Goal: Ask a question

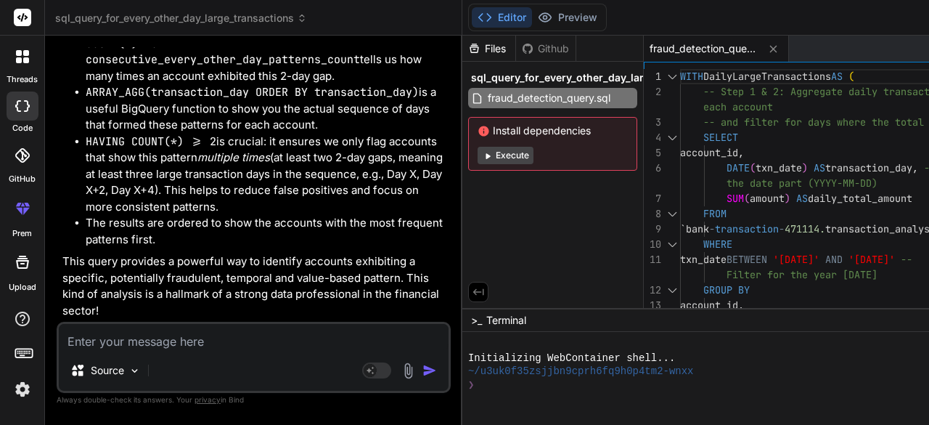
scroll to position [7561, 15]
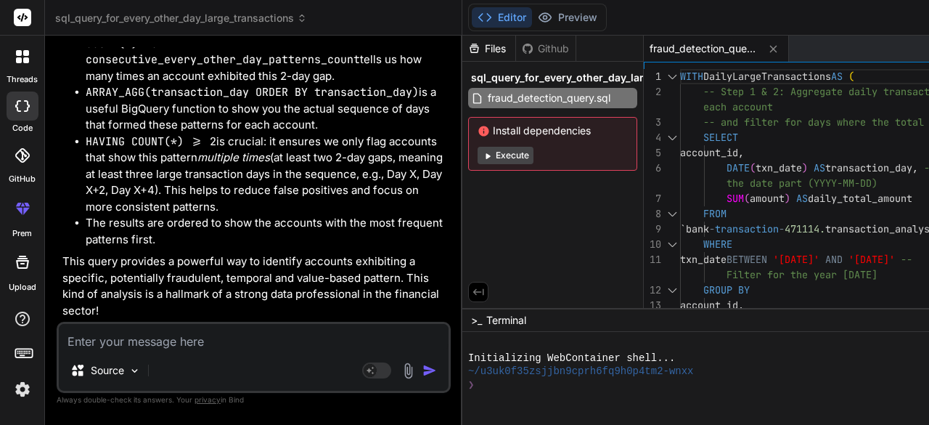
scroll to position [8884, 0]
click at [189, 337] on textarea at bounding box center [254, 337] width 390 height 26
type textarea "i"
type textarea "x"
type textarea "if"
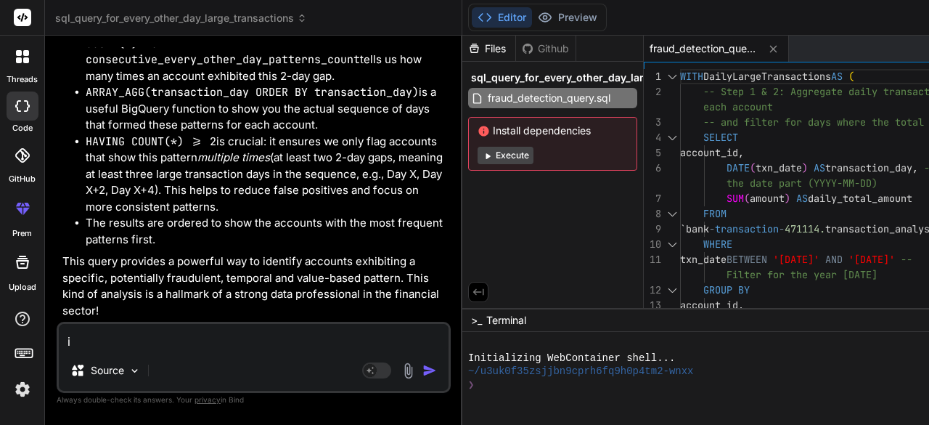
type textarea "x"
type textarea "if"
type textarea "x"
type textarea "if I"
type textarea "x"
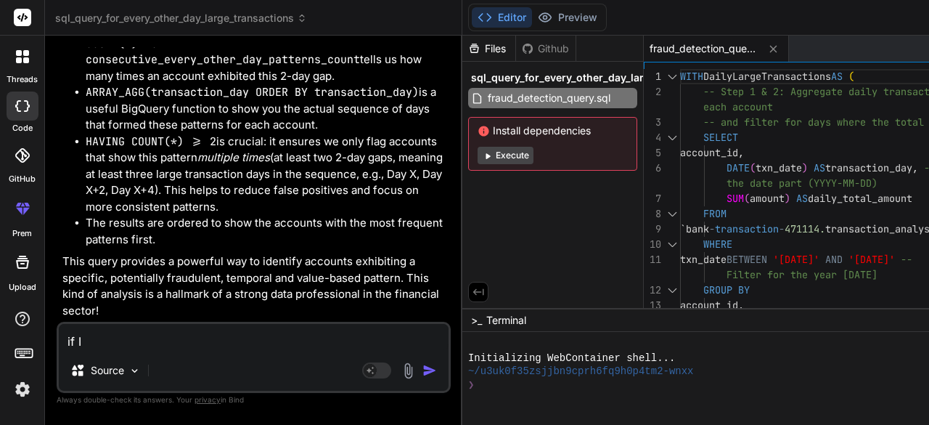
type textarea "if I"
type textarea "x"
type textarea "if I h"
type textarea "x"
type textarea "if I ha"
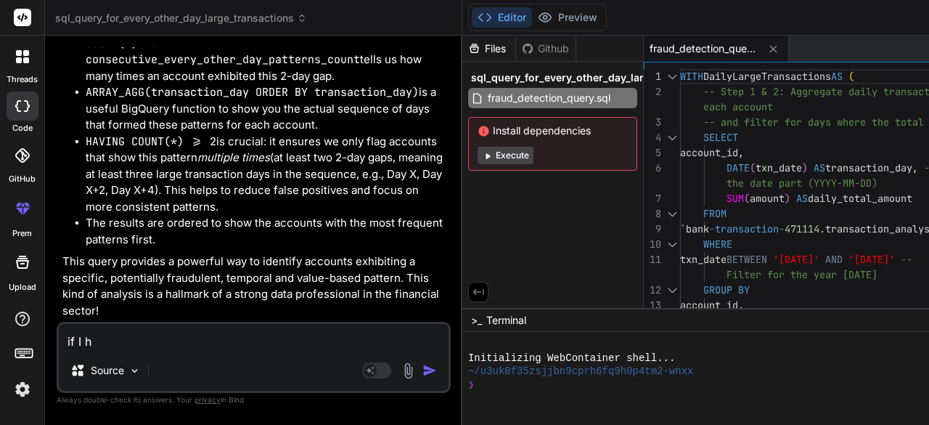
type textarea "x"
type textarea "if I hav"
type textarea "x"
type textarea "if I have"
type textarea "x"
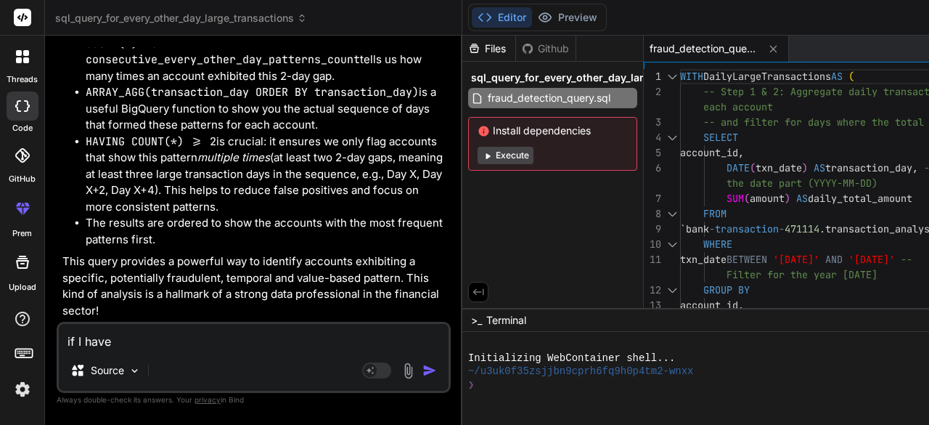
type textarea "if I have"
type textarea "x"
type textarea "if I have t"
type textarea "x"
type textarea "if I have th"
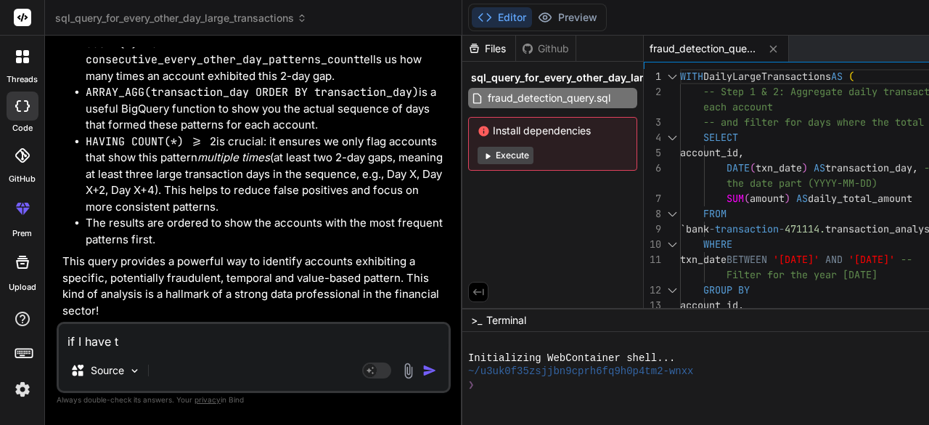
type textarea "x"
type textarea "if I have the"
type textarea "x"
type textarea "if I have the"
type textarea "x"
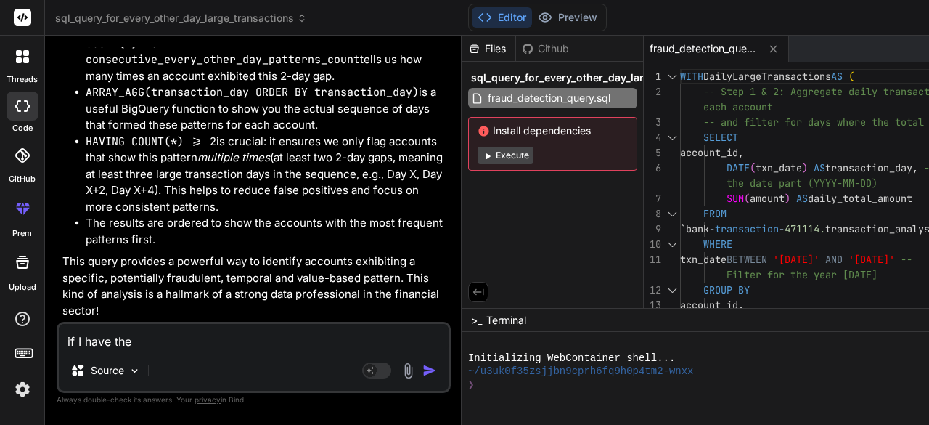
type textarea "if I have the c"
type textarea "x"
type textarea "if I have the co"
type textarea "x"
type textarea "if I have the col"
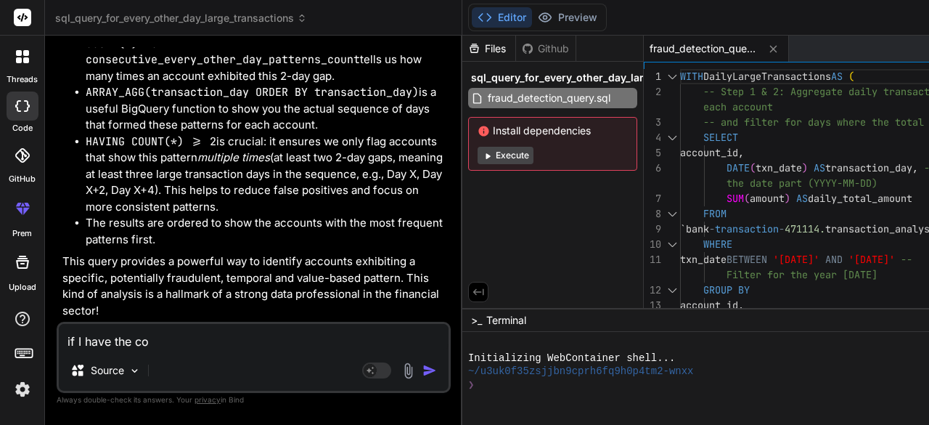
type textarea "x"
type textarea "if I have the colu"
type textarea "x"
type textarea "if I have the colum"
type textarea "x"
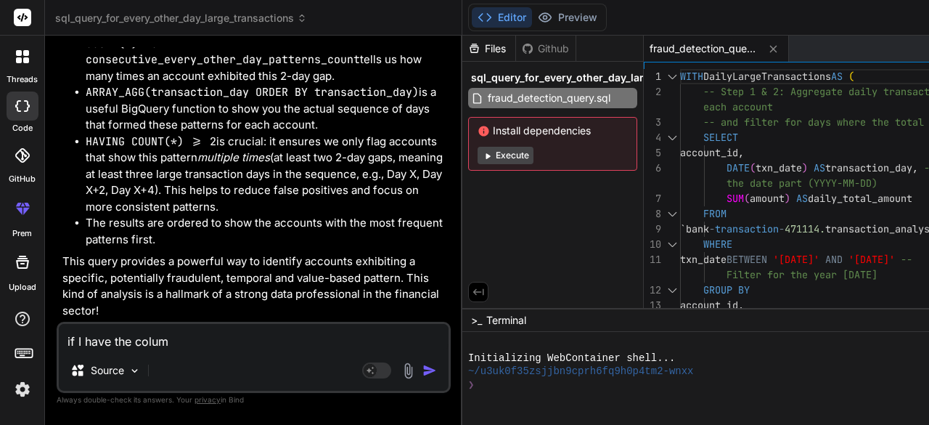
type textarea "if I have the column"
type textarea "x"
type textarea "if I have the column"
type textarea "x"
type textarea "if I have the column f"
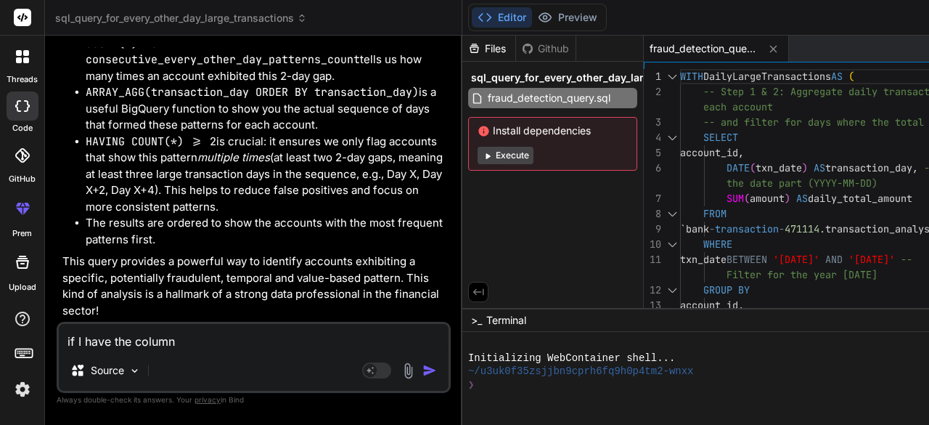
type textarea "x"
type textarea "if I have the column fo"
type textarea "x"
type textarea "if I have the column for"
type textarea "x"
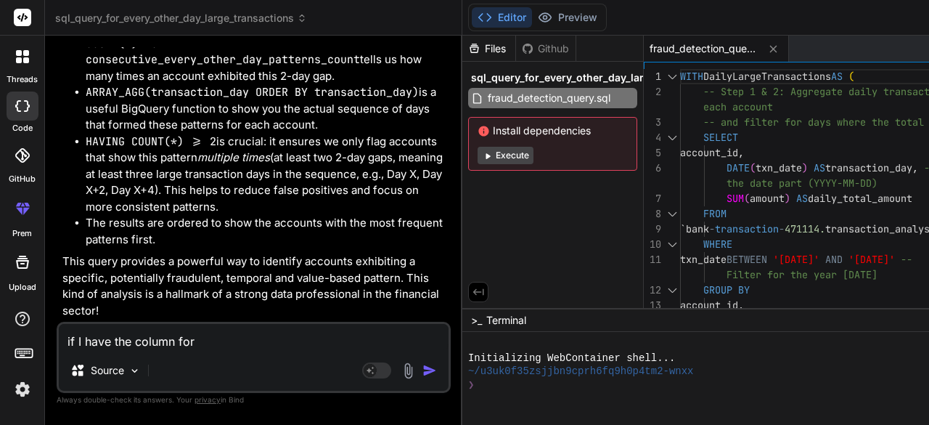
type textarea "if I have the column for"
type textarea "x"
type textarea "if I have the column for p"
type textarea "x"
type textarea "if I have the column for pr"
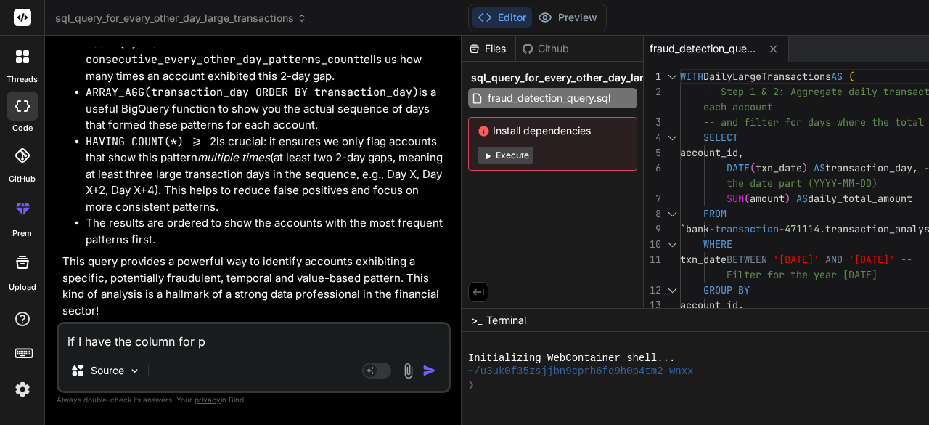
type textarea "x"
type textarea "if I have the column for pre"
type textarea "x"
type textarea "if I have the column for prev"
type textarea "x"
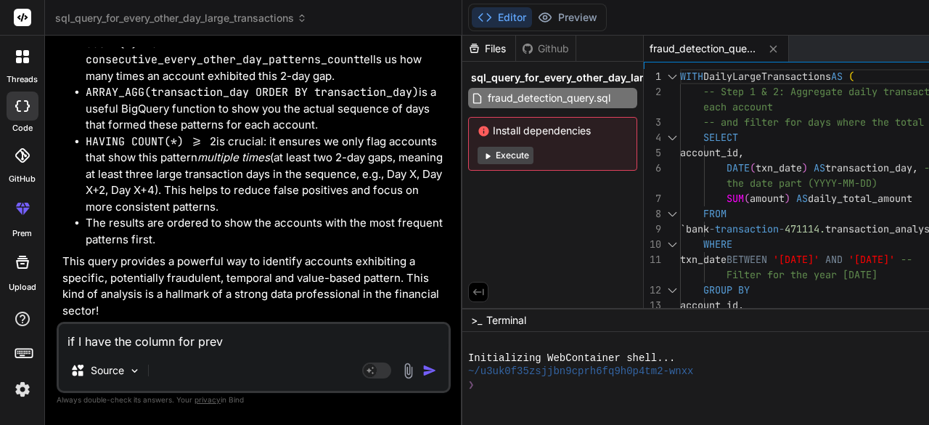
type textarea "if I have the column for previ"
type textarea "x"
type textarea "if I have the column for previo"
type textarea "x"
type textarea "if I have the column for previou"
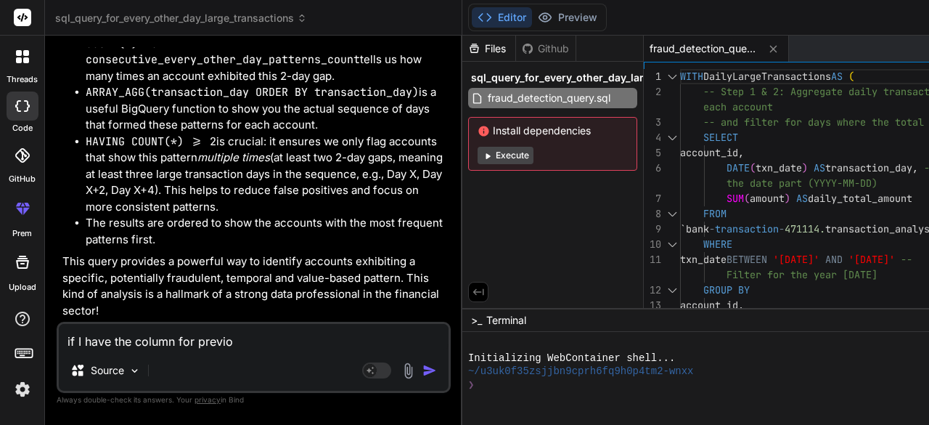
type textarea "x"
type textarea "if I have the column for previous"
type textarea "x"
type textarea "if I have the column for previous"
type textarea "x"
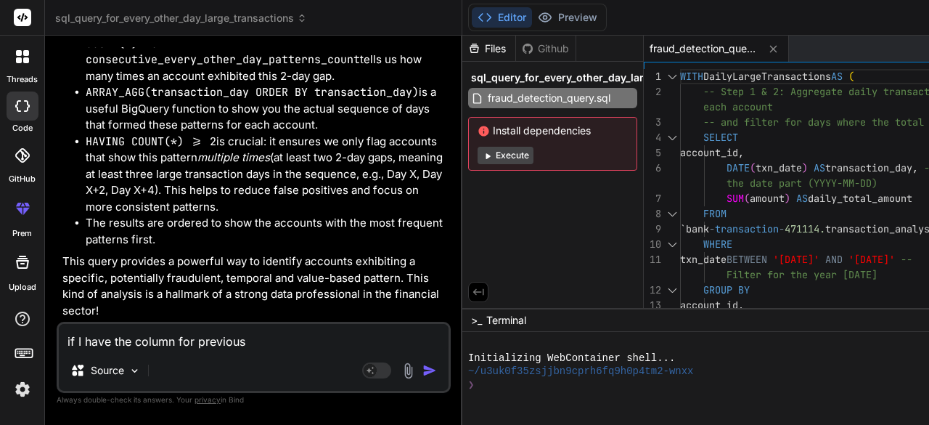
type textarea "if I have the column for previous"
type textarea "x"
type textarea "if I have the column for previoust"
type textarea "x"
type textarea "if I have the column for previoustr"
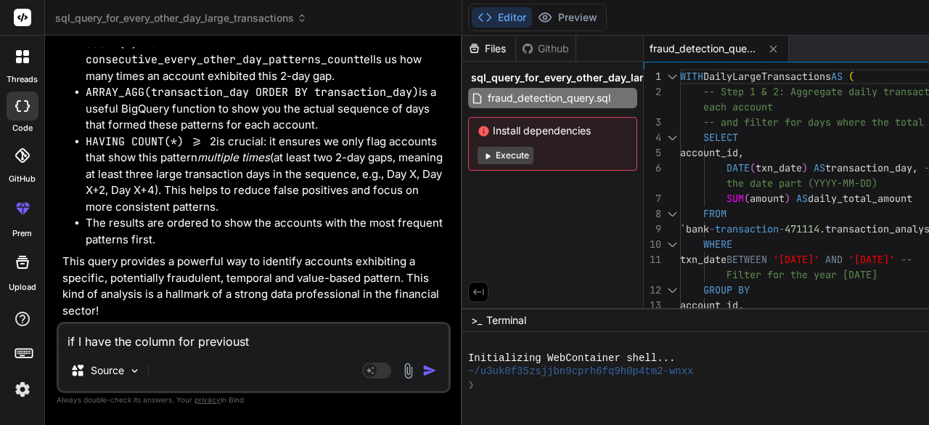
type textarea "x"
type textarea "if I have the column for previoustra"
type textarea "x"
type textarea "if I have the column for previoustran"
type textarea "x"
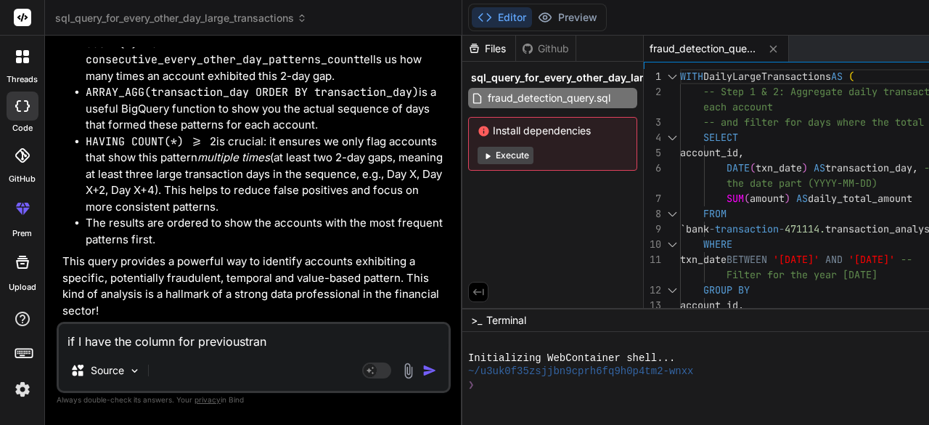
type textarea "if I have the column for previoustrans"
type textarea "x"
type textarea "if I have the column for previoustransa"
type textarea "x"
type textarea "if I have the column for previoustransac"
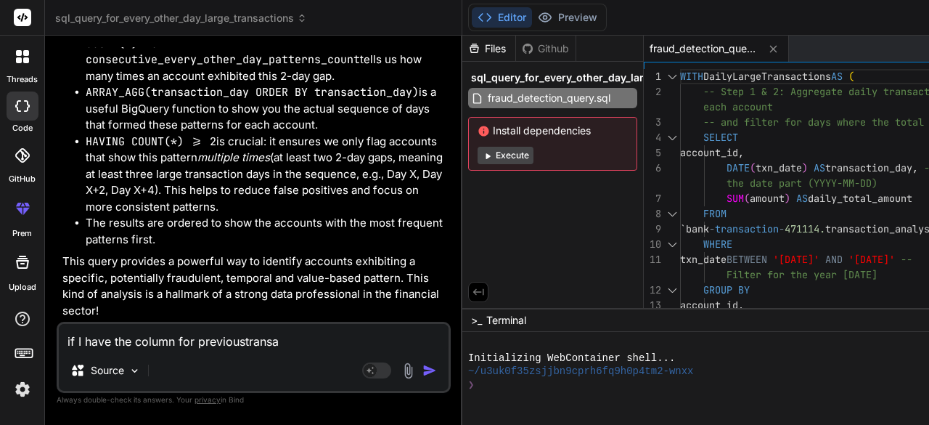
type textarea "x"
type textarea "if I have the column for previoustransact"
type textarea "x"
type textarea "if I have the column for previoustransacti"
type textarea "x"
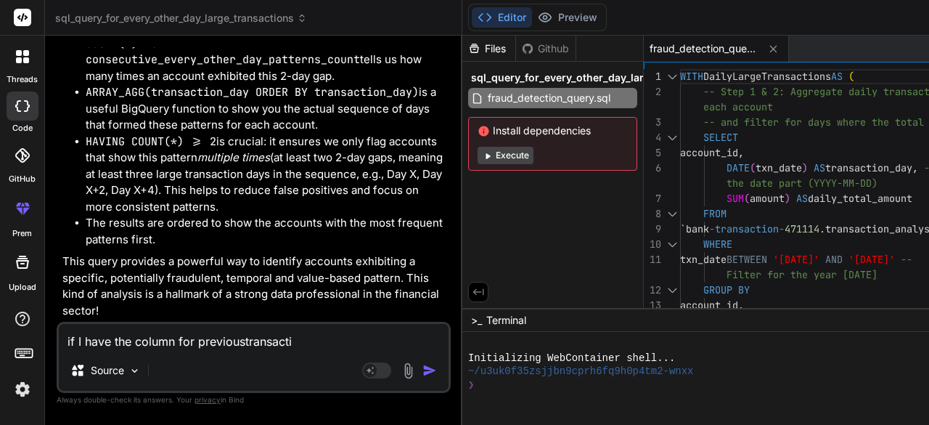
type textarea "if I have the column for previoustransactio"
type textarea "x"
type textarea "if I have the column for previoustransaction"
type textarea "x"
type textarea "if I have the column for previoustransaction"
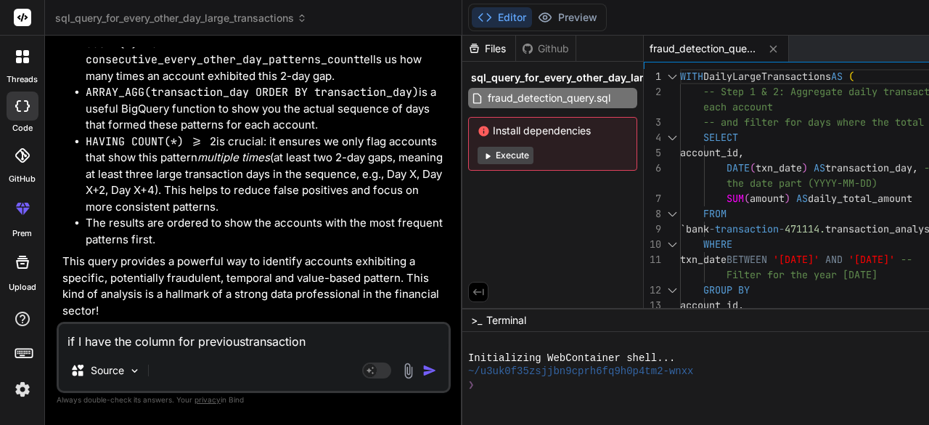
type textarea "x"
type textarea "if I have the column for previoustransaction d"
type textarea "x"
type textarea "if I have the column for previoustransaction da"
type textarea "x"
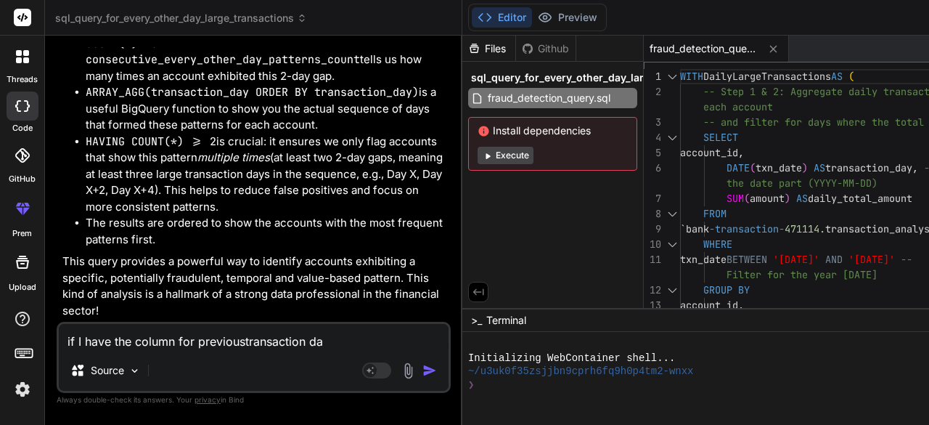
type textarea "if I have the column for previoustransaction d"
type textarea "x"
type textarea "if I have the column for previoustransaction"
type textarea "x"
type textarea "if I have the column for previoustransaction"
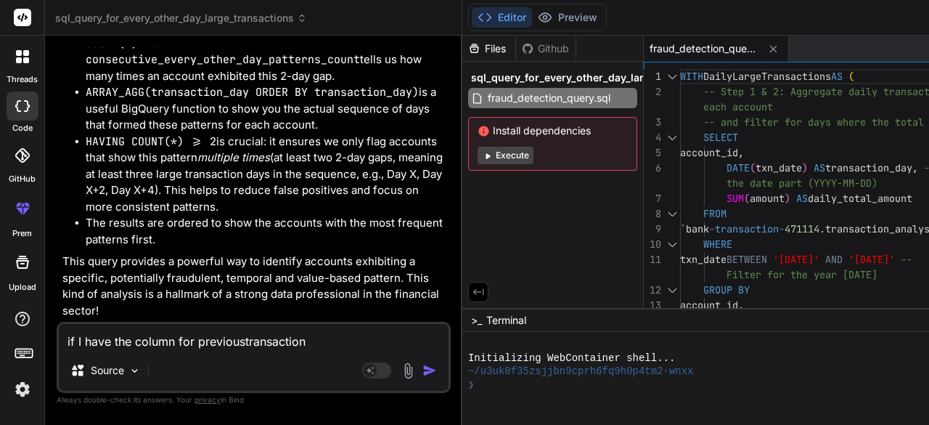
type textarea "x"
type textarea "if I have the column for previoustransactiond"
type textarea "x"
type textarea "if I have the column for previoustransactionda"
type textarea "x"
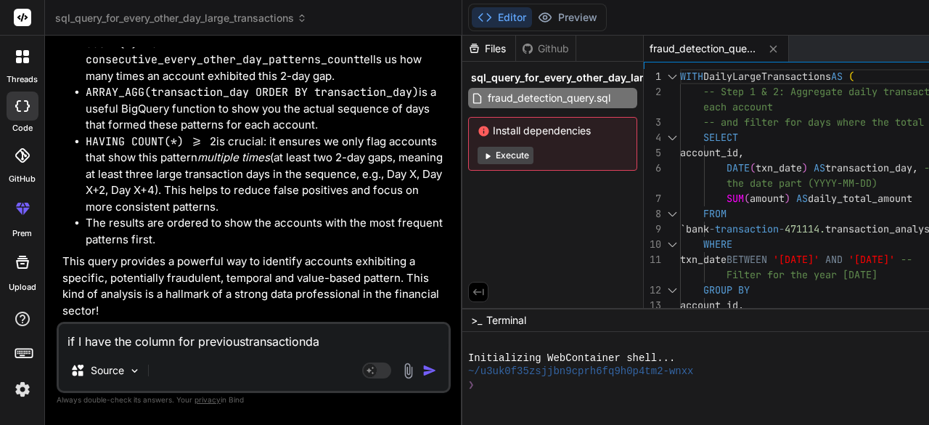
type textarea "if I have the column for previoustransactiondae"
type textarea "x"
type textarea "if I have the column for previoustransactionda"
type textarea "x"
type textarea "if I have the column for previoustransactiondat"
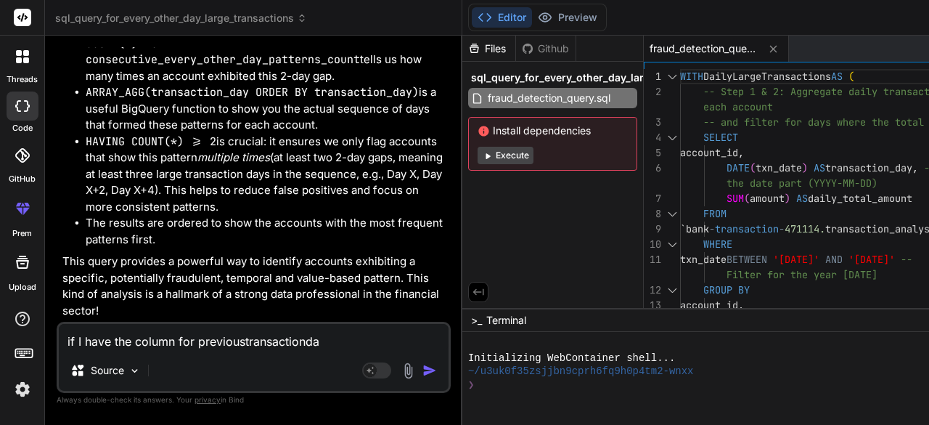
type textarea "x"
type textarea "if I have the column for previoustransactiondate"
type textarea "x"
type textarea "if I have the column for previoustransactiondate"
type textarea "x"
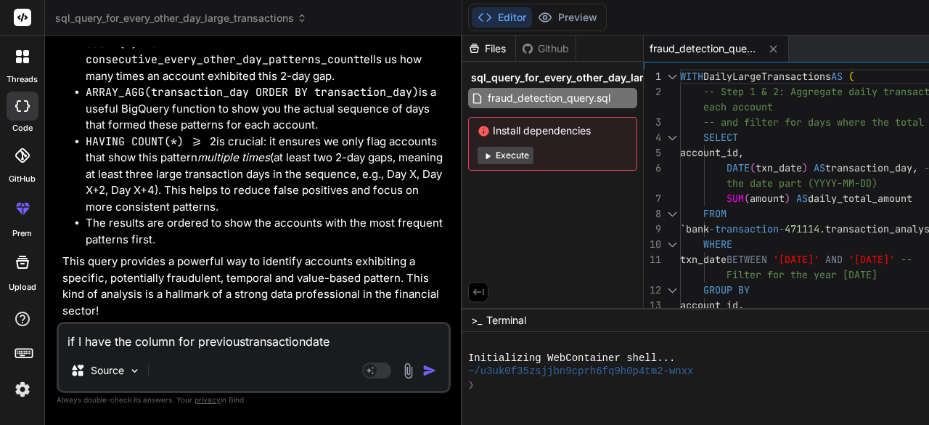
type textarea "if I have the column for previoustransactiondate t"
type textarea "x"
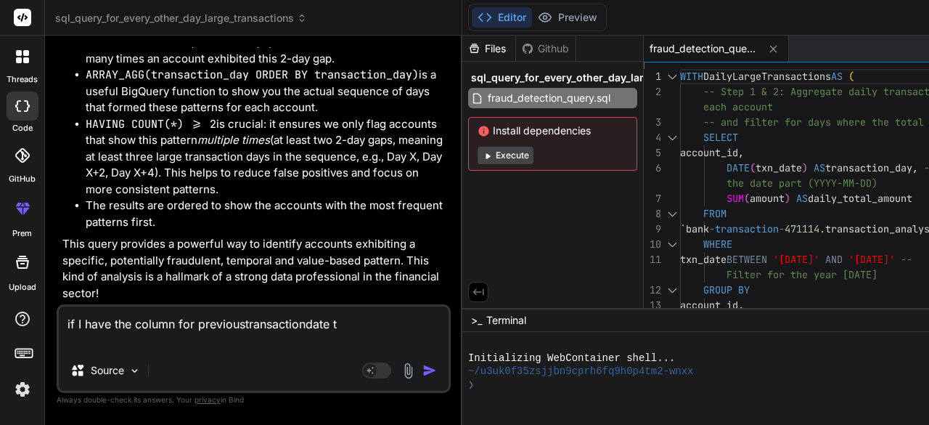
type textarea "if I have the column for previoustransactiondate"
type textarea "x"
type textarea "if I have the column for previoustransactiondate"
type textarea "x"
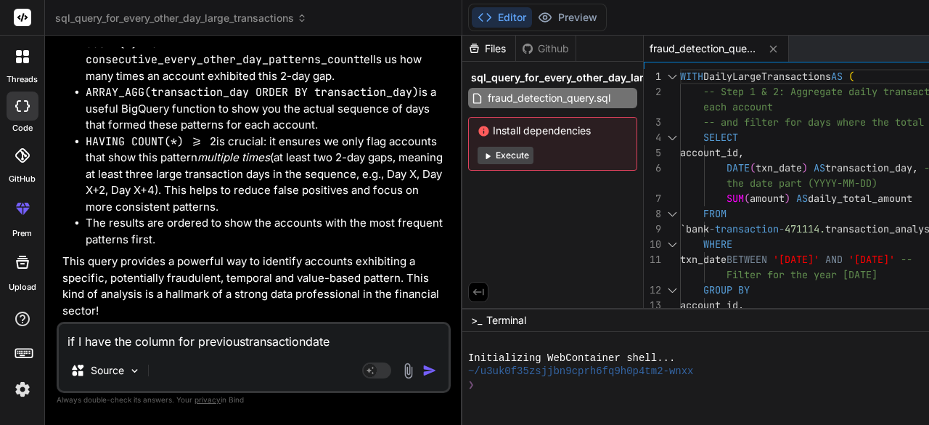
type textarea "if I have the column for previoustransactiondate"
type textarea "x"
type textarea "if I have the column for previoustransactiondate t"
type textarea "x"
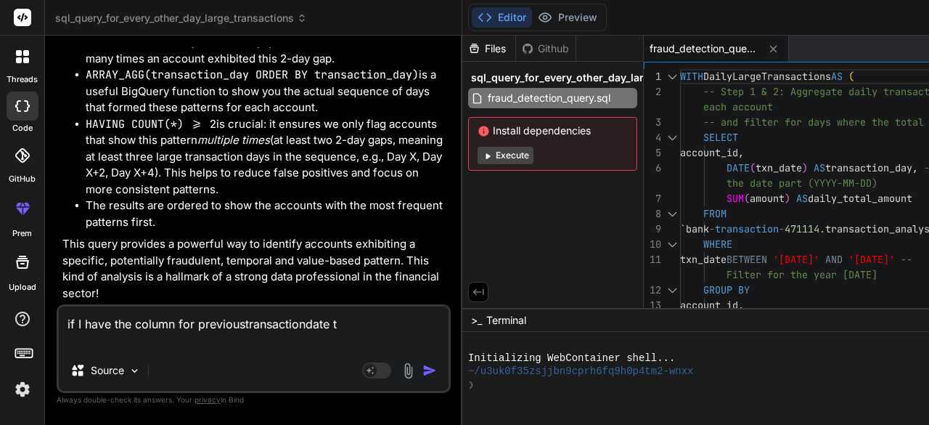
type textarea "if I have the column for previoustransactiondate th"
type textarea "x"
type textarea "if I have the column for previoustransactiondate the"
type textarea "x"
type textarea "if I have the column for previoustransactiondate then"
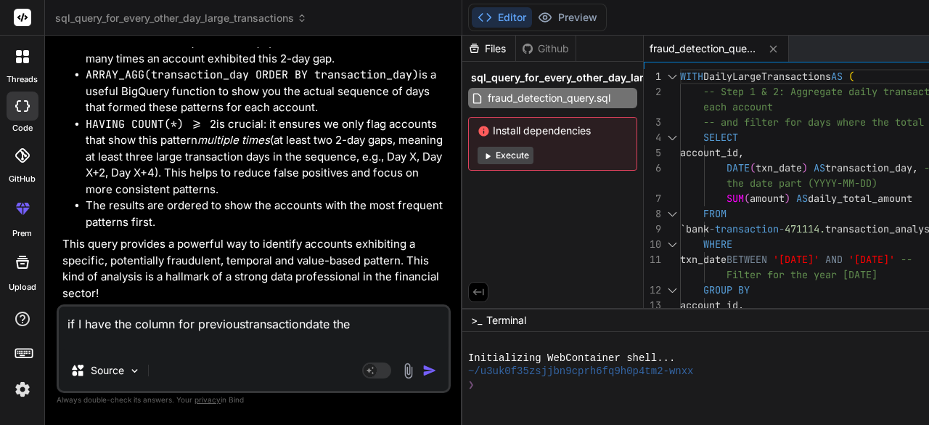
type textarea "x"
type textarea "if I have the column for previoustransactiondate then"
type textarea "x"
type textarea "if I have the column for previoustransactiondate then ?"
type textarea "x"
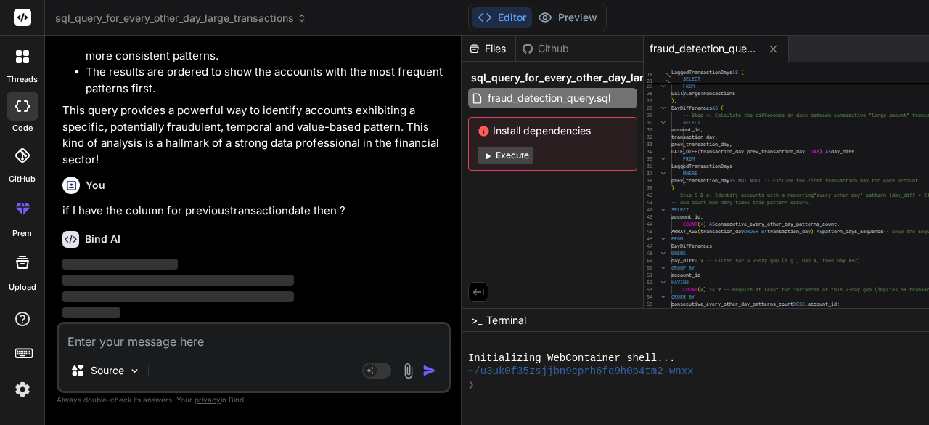
scroll to position [0, 0]
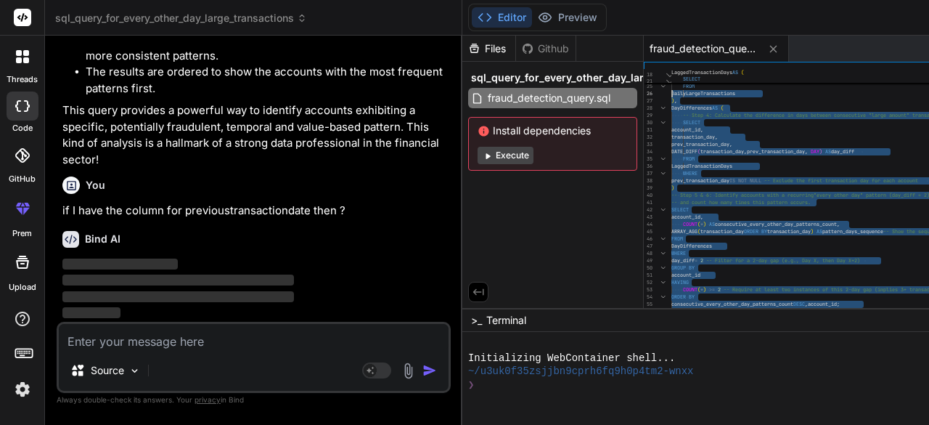
type textarea "WITH DailyLargeTransactions AS ( -- Step 1 & 2: Aggregate daily transaction amo…"
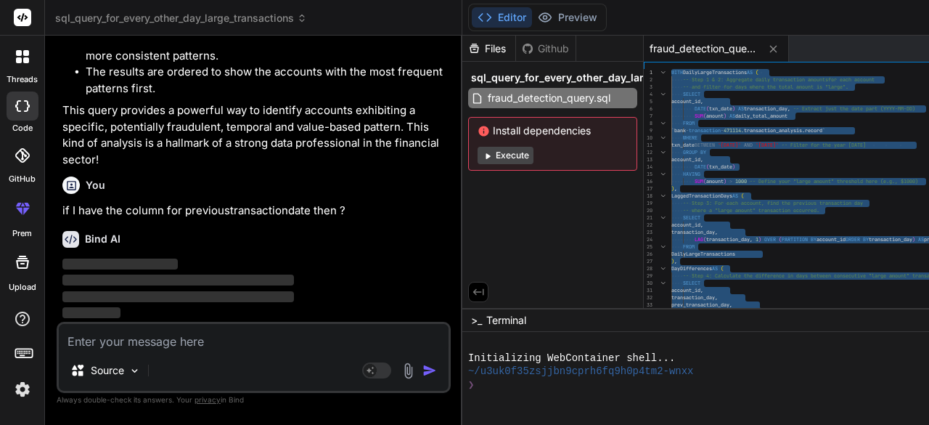
drag, startPoint x: 764, startPoint y: 304, endPoint x: 541, endPoint y: 37, distance: 347.4
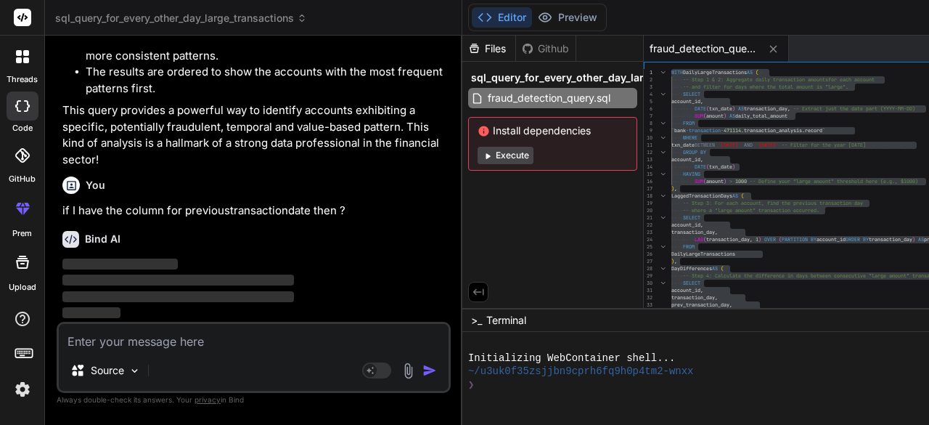
type textarea "x"
type textarea "day_diff = 2 -- Filter for a 2-day gap (e.g., Day X, then Day X+2) GROUP BY acc…"
type textarea "x"
